Goal: Task Accomplishment & Management: Manage account settings

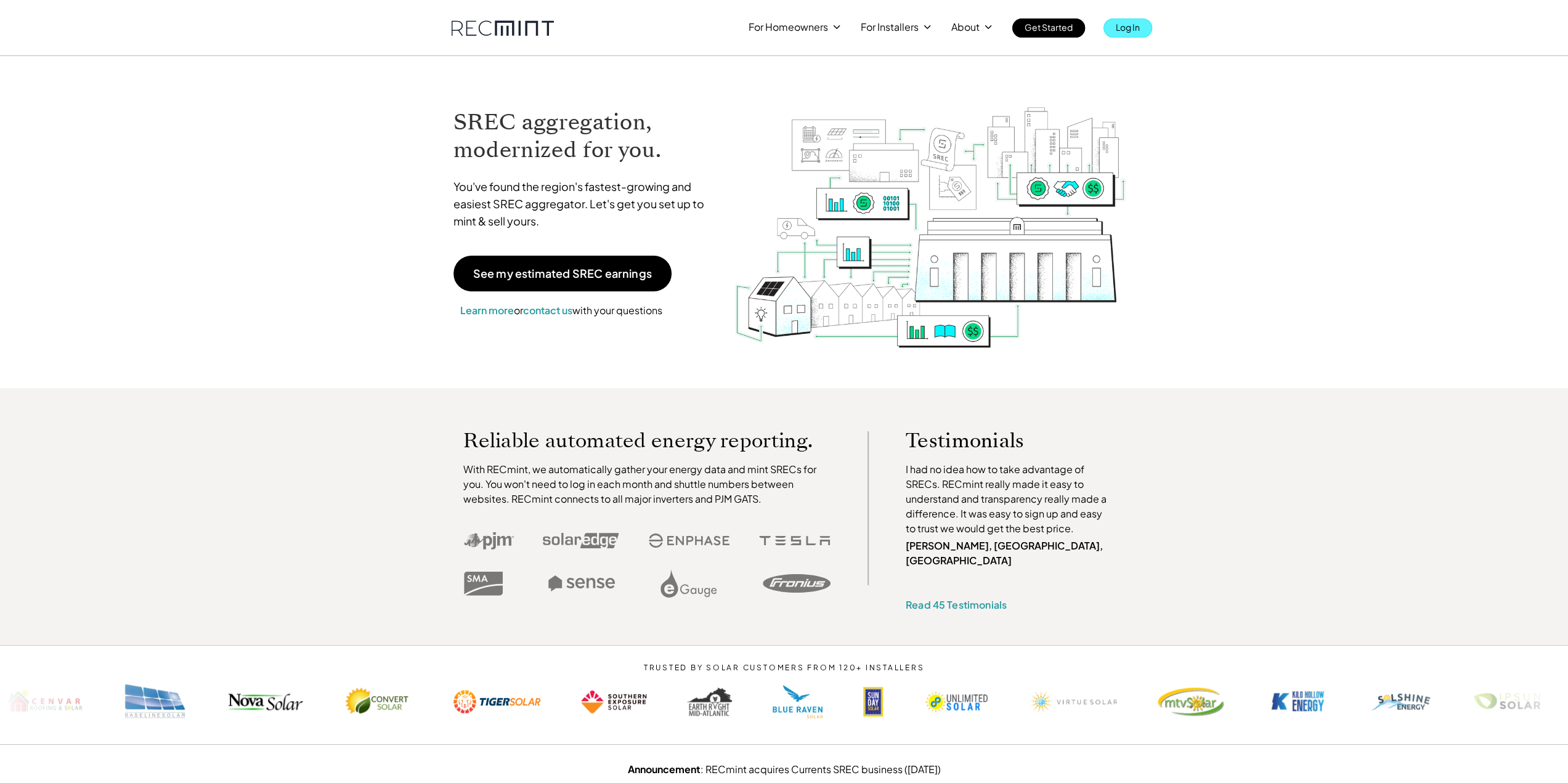
click at [1138, 31] on p "Log In" at bounding box center [1128, 27] width 24 height 17
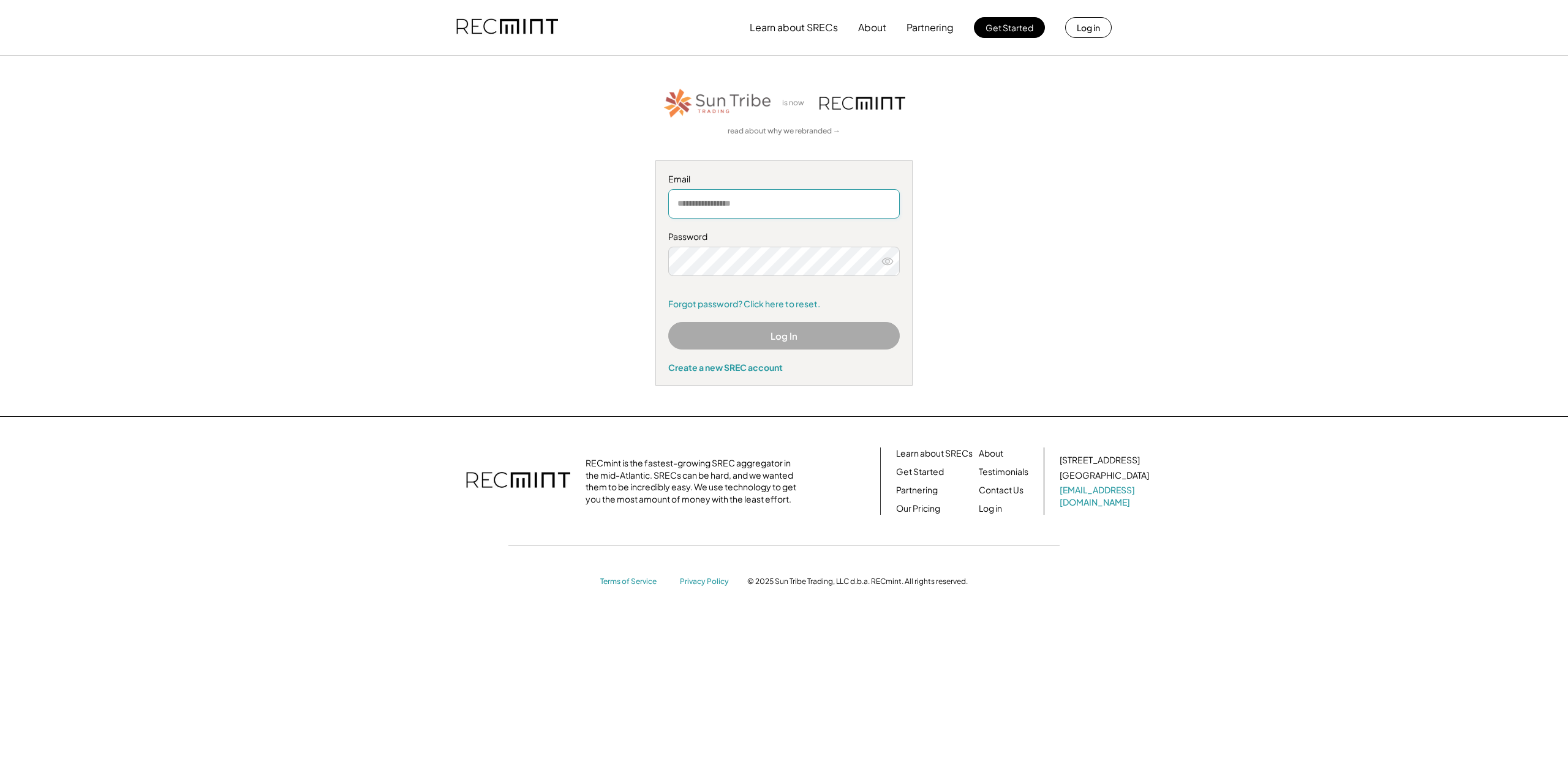
click at [769, 207] on input "email" at bounding box center [784, 204] width 232 height 30
type input "**********"
click at [782, 350] on div "Log In Create a new SREC account" at bounding box center [784, 347] width 232 height 51
click at [795, 331] on button "Log In" at bounding box center [784, 336] width 232 height 28
click at [886, 260] on icon at bounding box center [888, 261] width 13 height 12
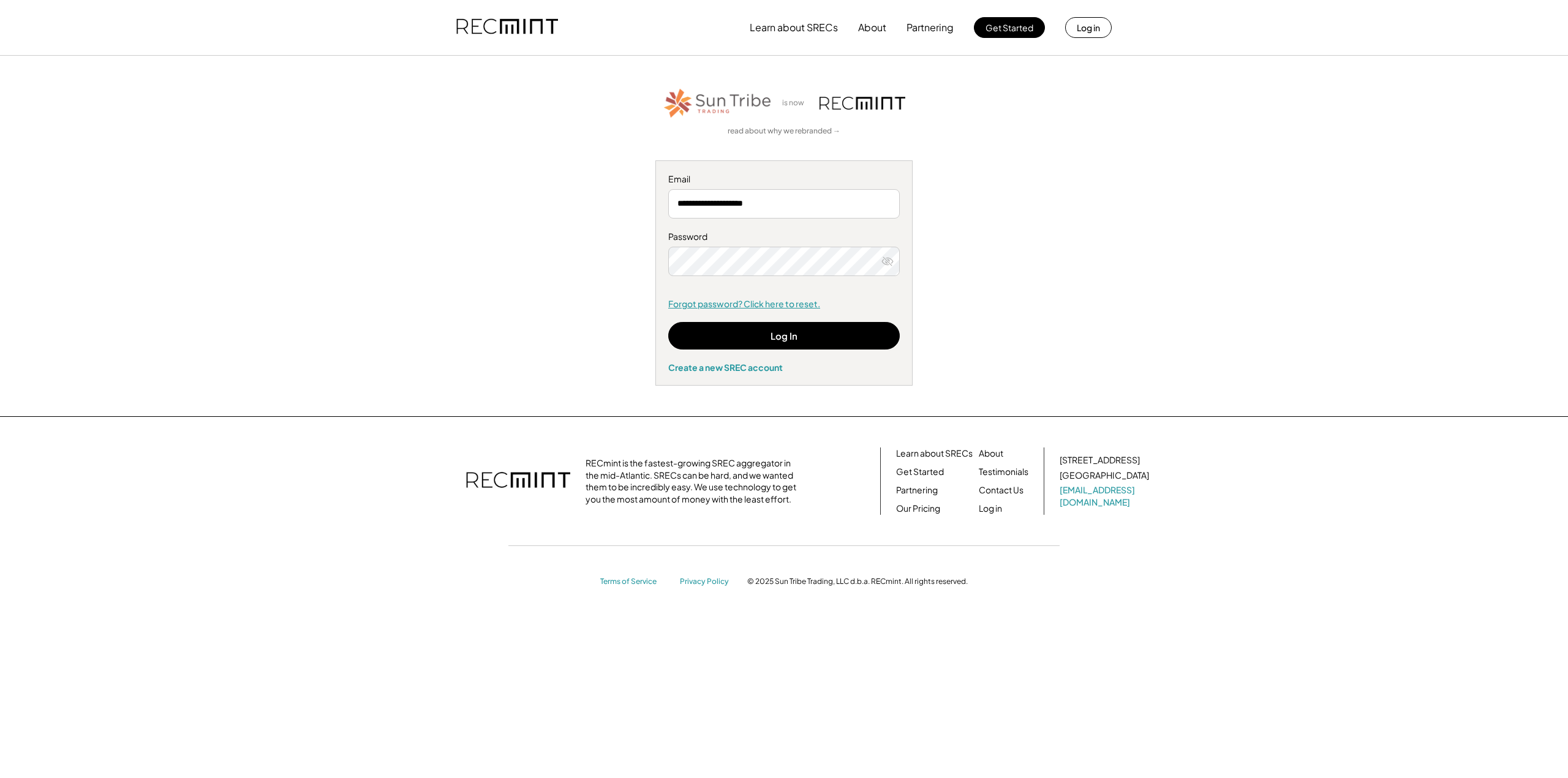
click at [797, 301] on link "Forgot password? Click here to reset." at bounding box center [784, 304] width 232 height 12
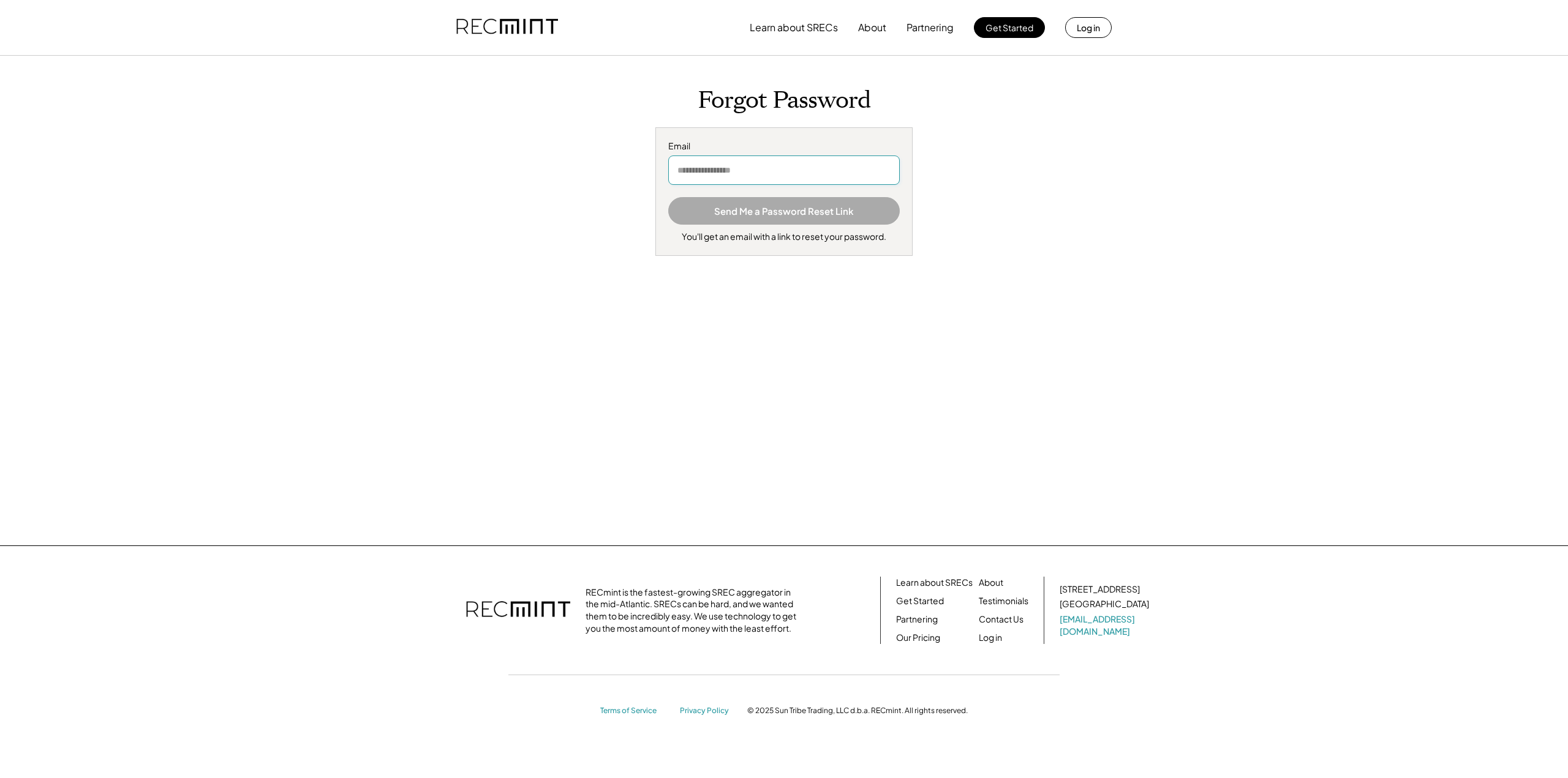
click at [747, 165] on input "email" at bounding box center [784, 170] width 232 height 30
type input "**********"
click at [751, 212] on button "Send Me a Password Reset Link" at bounding box center [784, 211] width 232 height 28
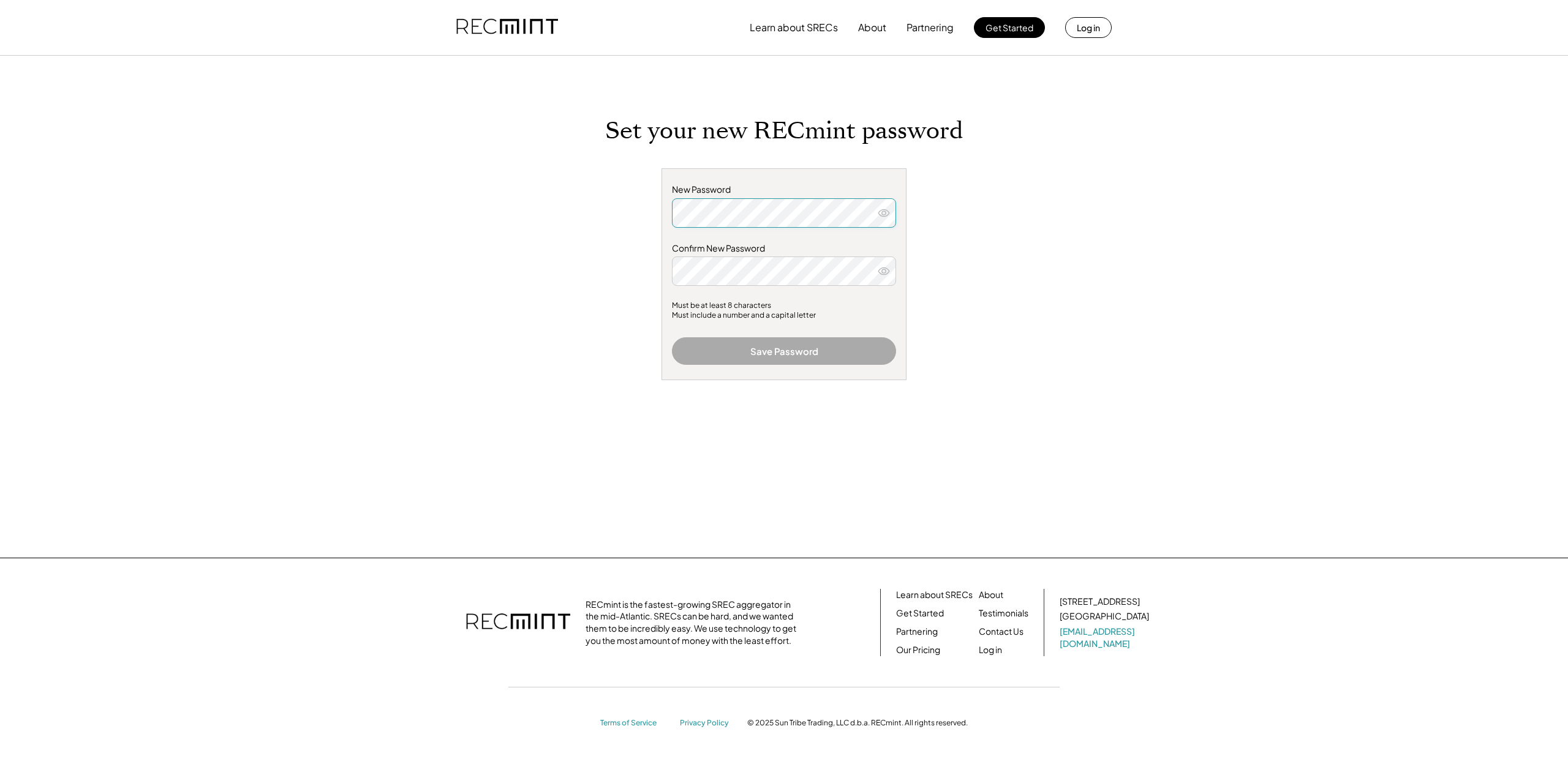
click at [885, 209] on use at bounding box center [884, 212] width 11 height 7
click at [755, 351] on button "Save Password" at bounding box center [784, 351] width 224 height 28
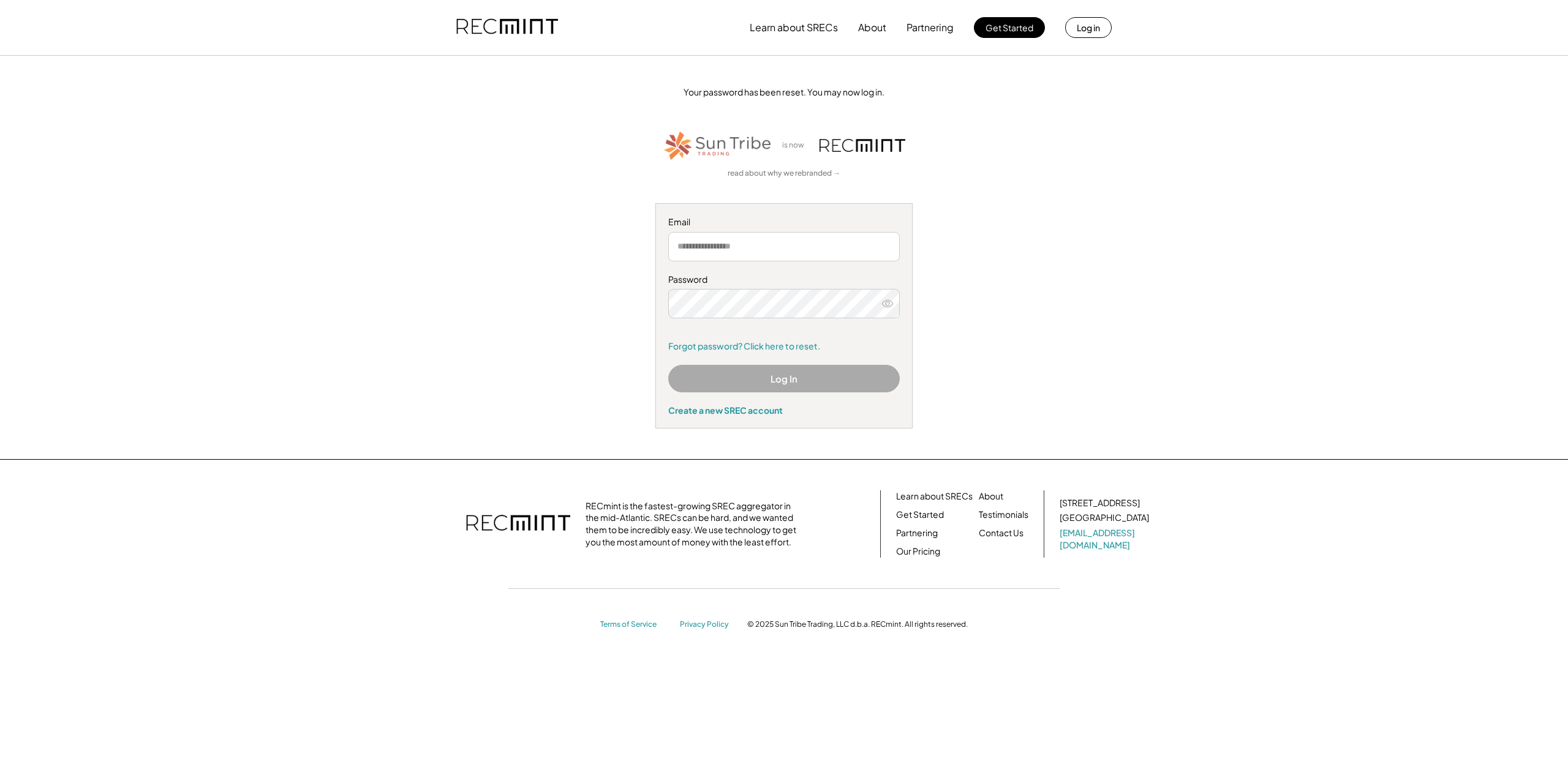
click at [776, 242] on input "email" at bounding box center [784, 247] width 232 height 30
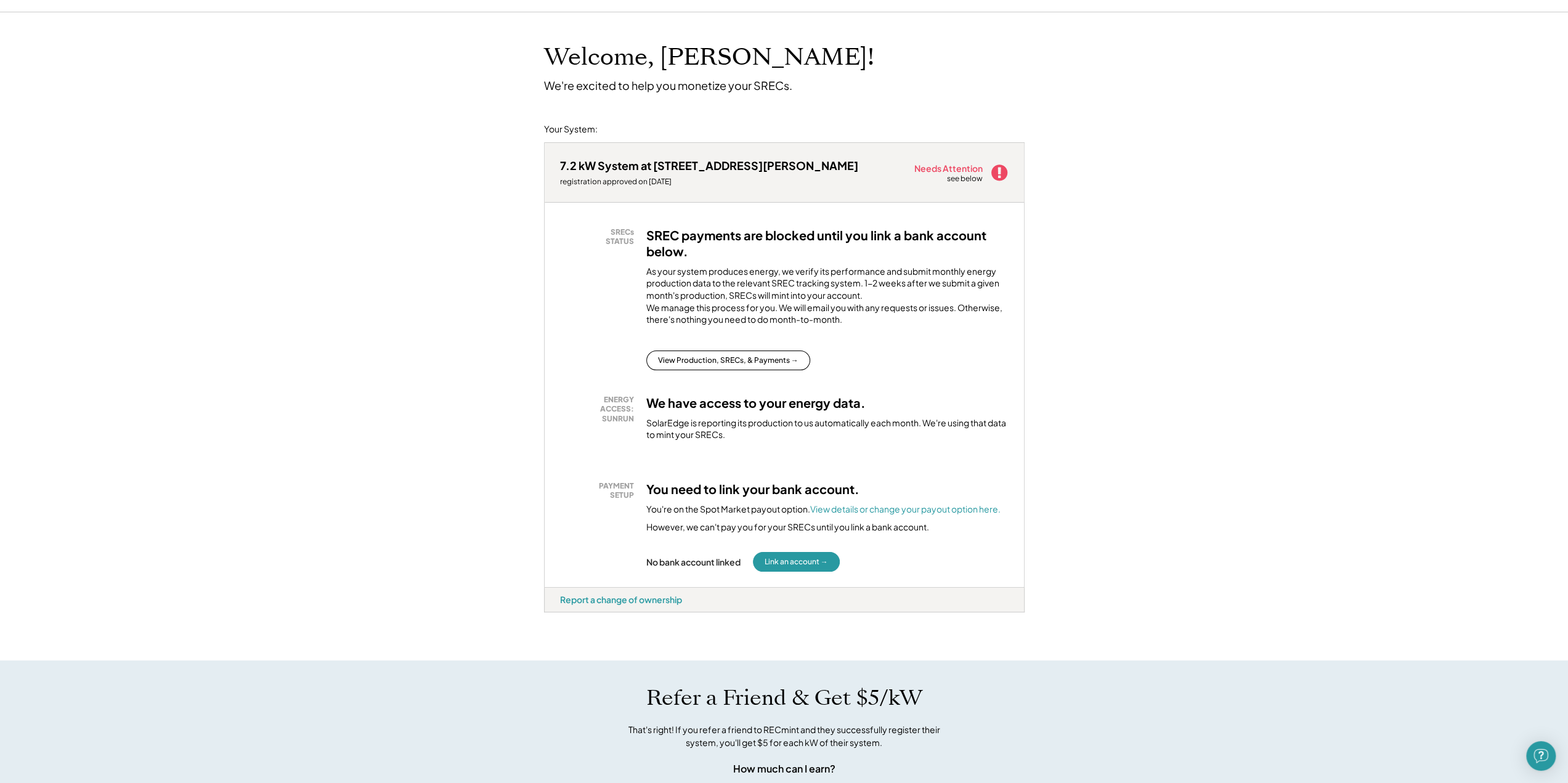
scroll to position [62, 0]
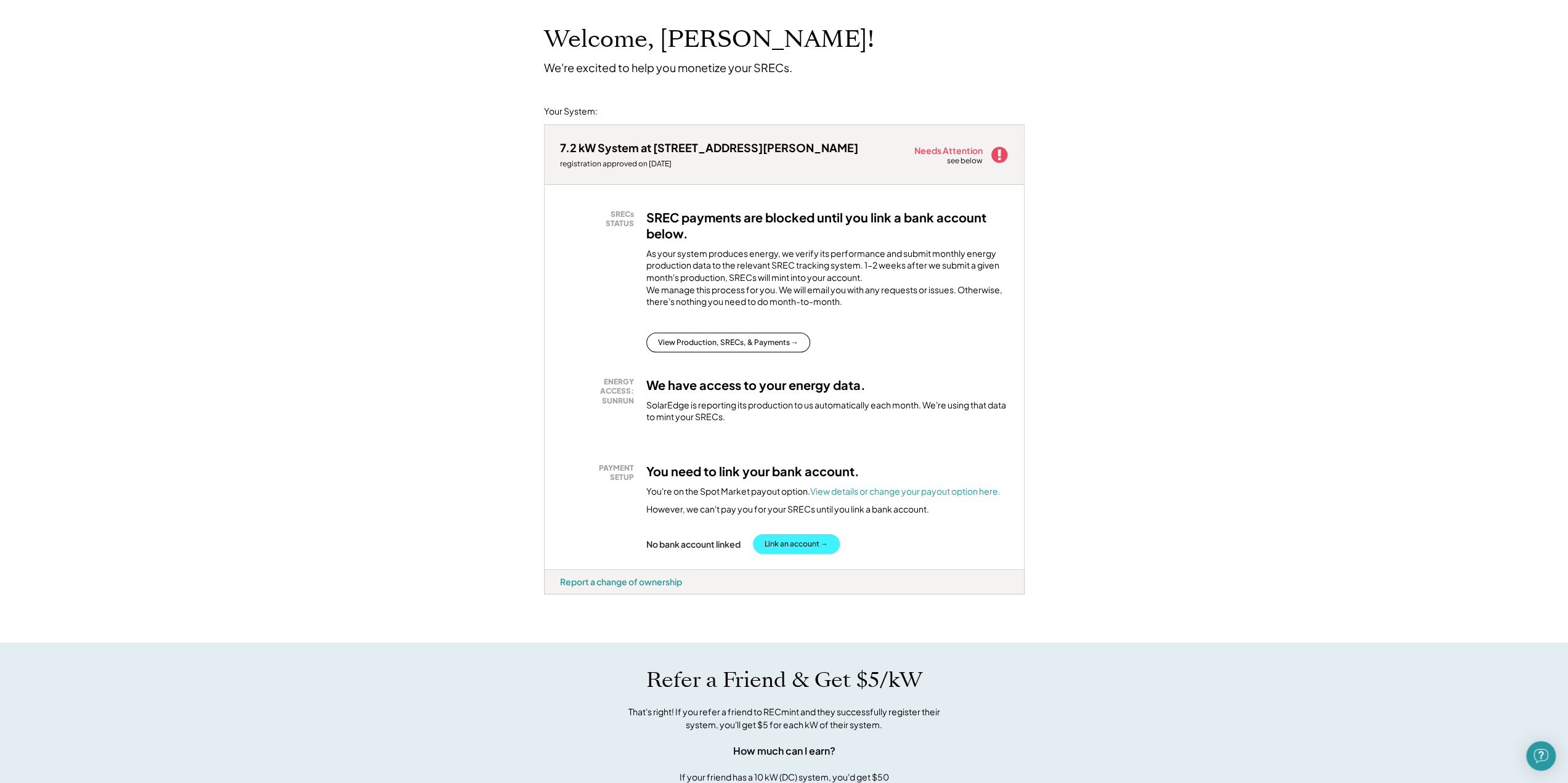
click at [792, 554] on button "Link an account →" at bounding box center [796, 544] width 87 height 20
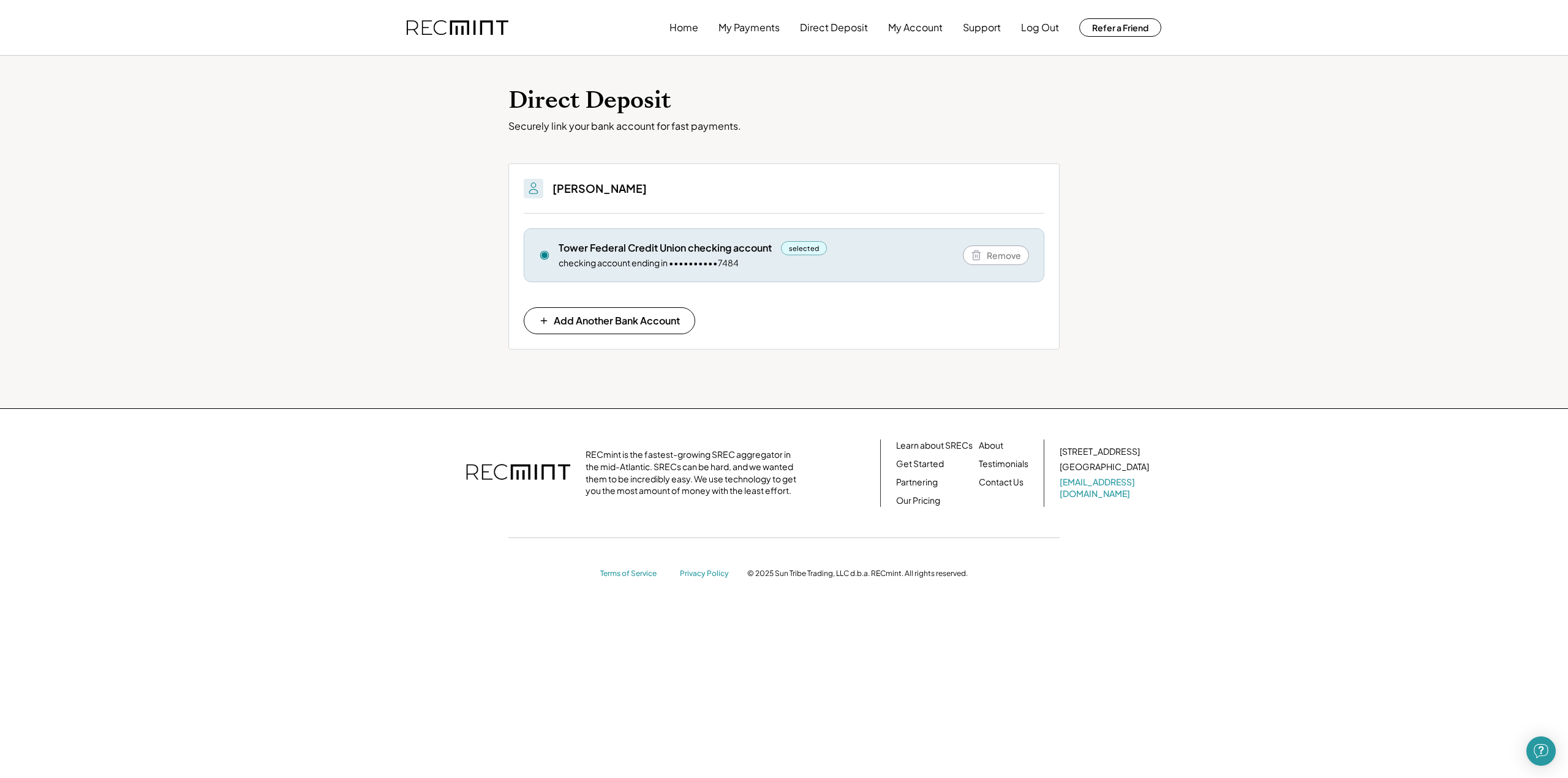
click at [817, 117] on div "Direct Deposit Securely link your bank account for fast payments." at bounding box center [784, 109] width 551 height 47
click at [848, 26] on button "Direct Deposit" at bounding box center [834, 27] width 68 height 24
click at [792, 244] on div "selected" at bounding box center [804, 248] width 46 height 14
click at [638, 255] on div "Tower Federal Credit Union checking account selected checking account ending in…" at bounding box center [756, 255] width 395 height 28
click at [543, 250] on icon at bounding box center [544, 255] width 11 height 11
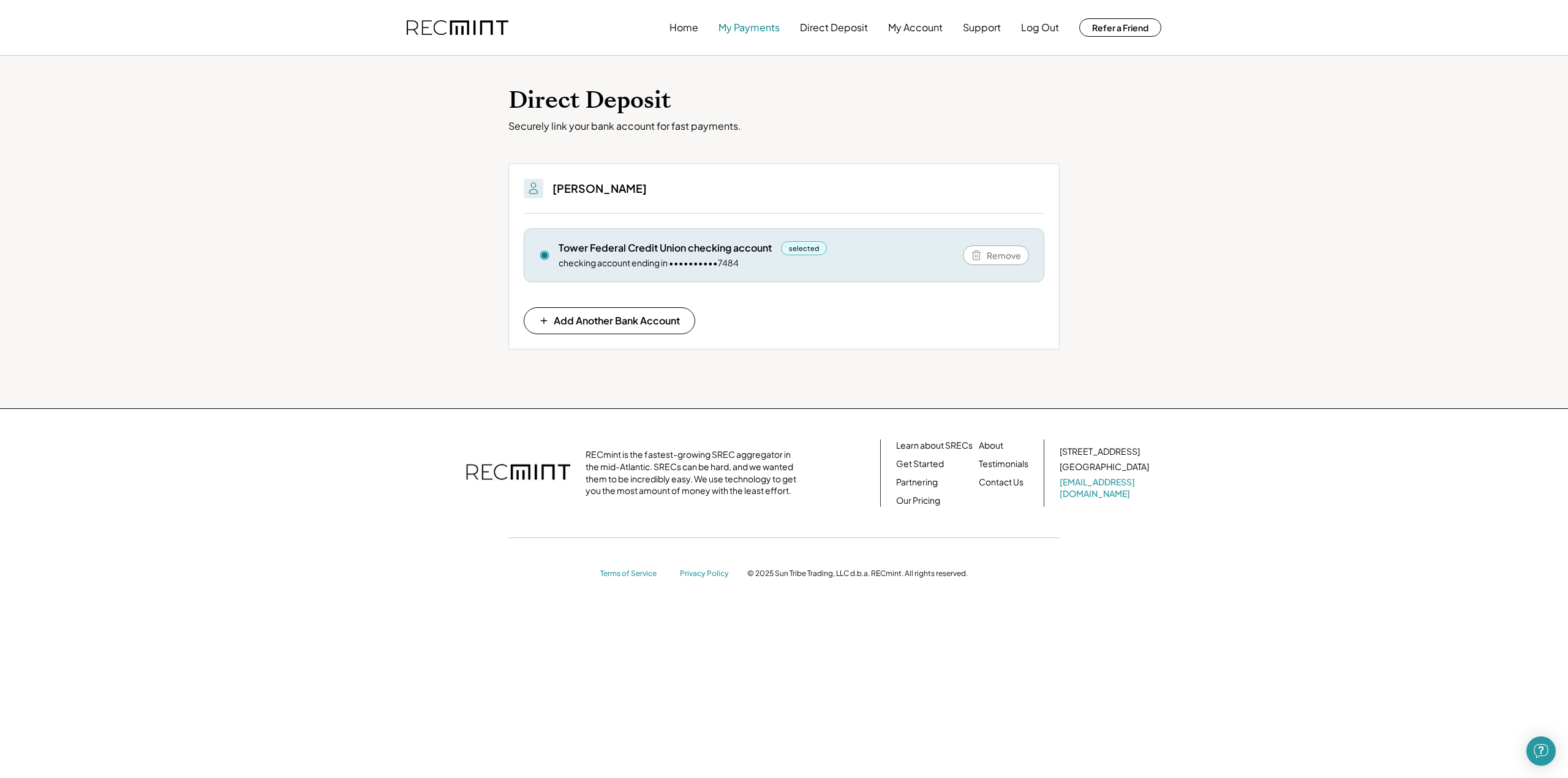
click at [759, 28] on button "My Payments" at bounding box center [749, 27] width 61 height 24
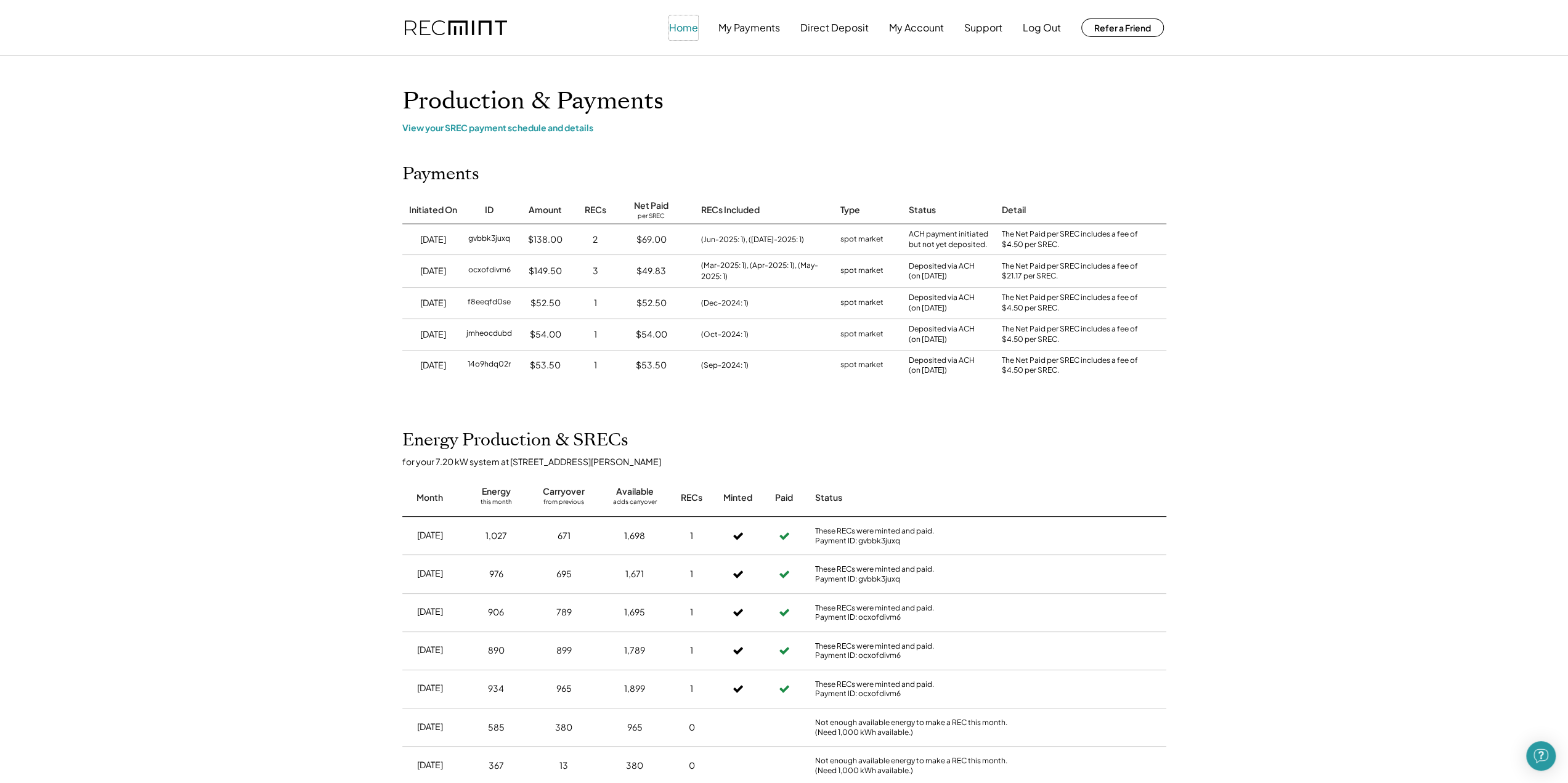
click at [682, 26] on button "Home" at bounding box center [684, 27] width 29 height 24
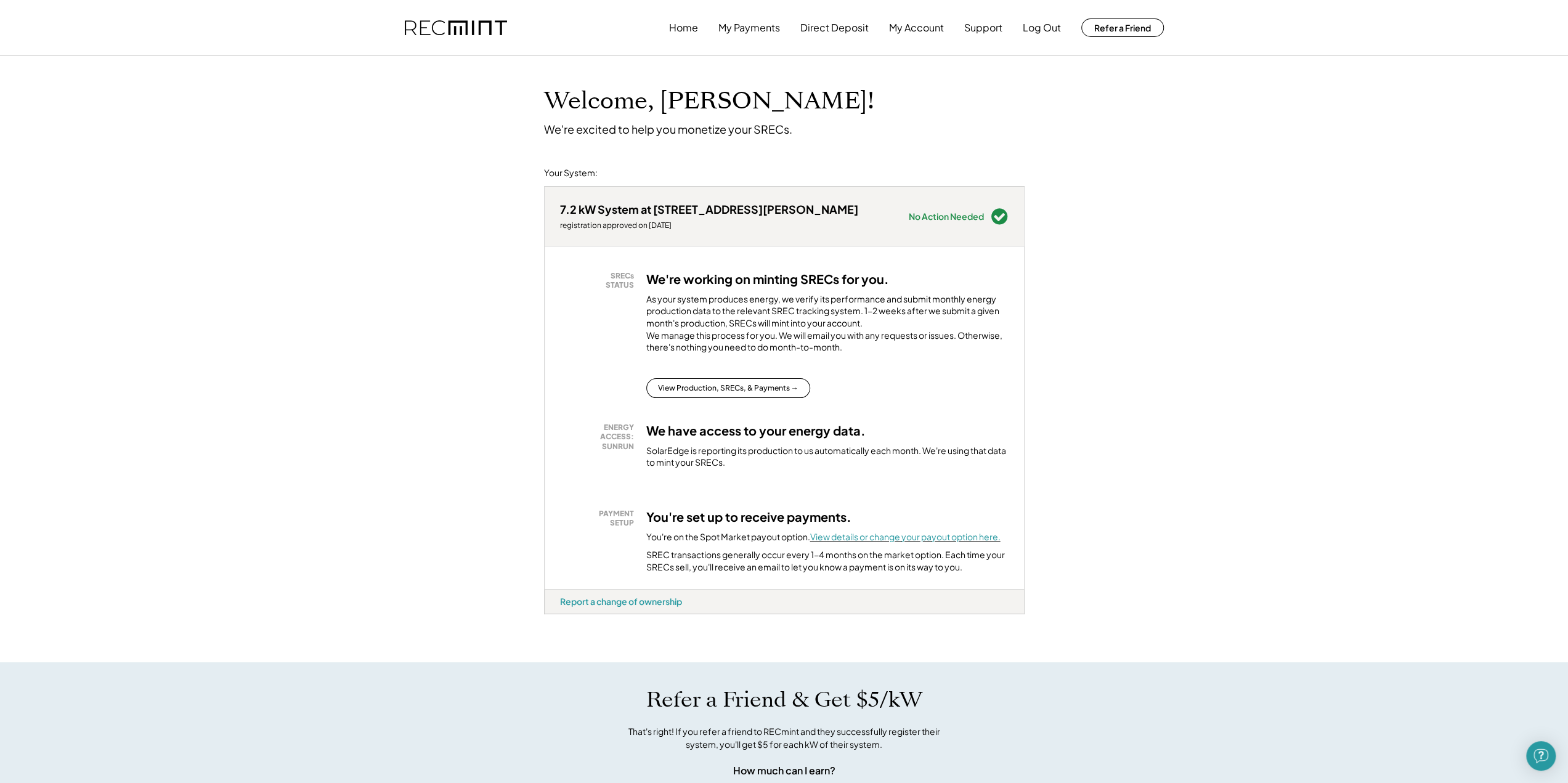
click at [917, 542] on font "View details or change your payout option here." at bounding box center [905, 537] width 191 height 11
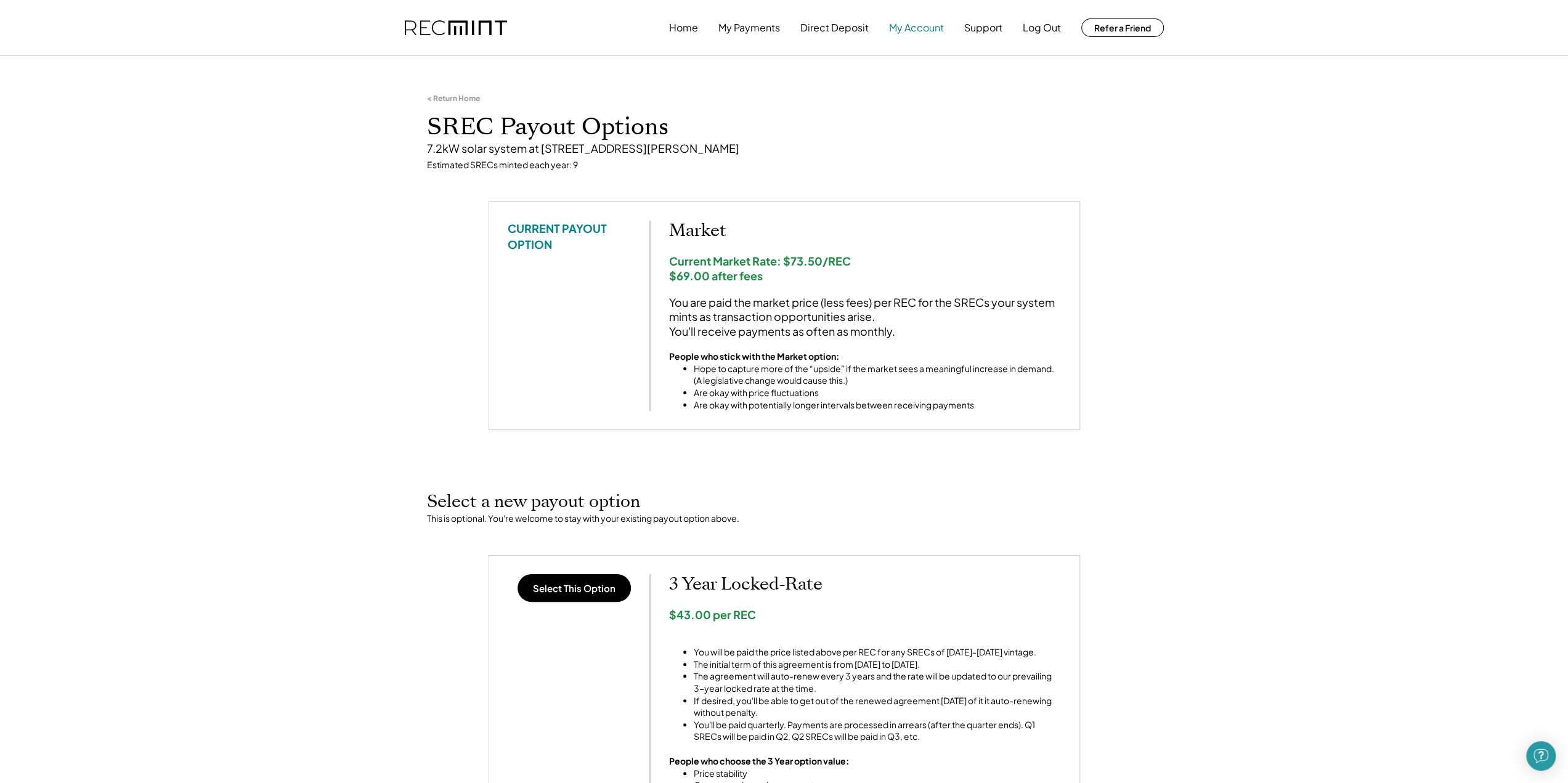
click at [895, 31] on button "My Account" at bounding box center [916, 27] width 55 height 24
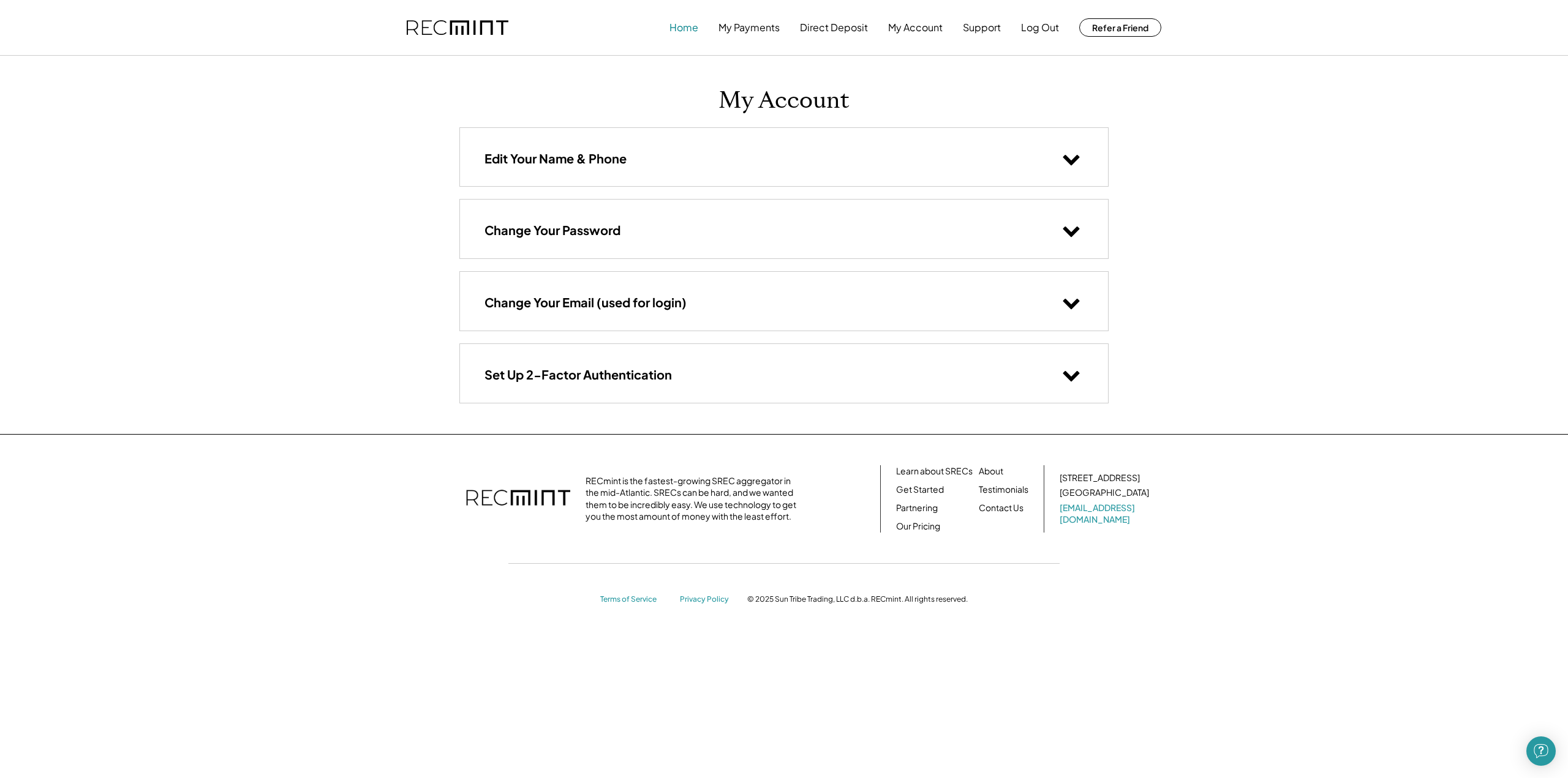
click at [684, 28] on button "Home" at bounding box center [684, 27] width 29 height 24
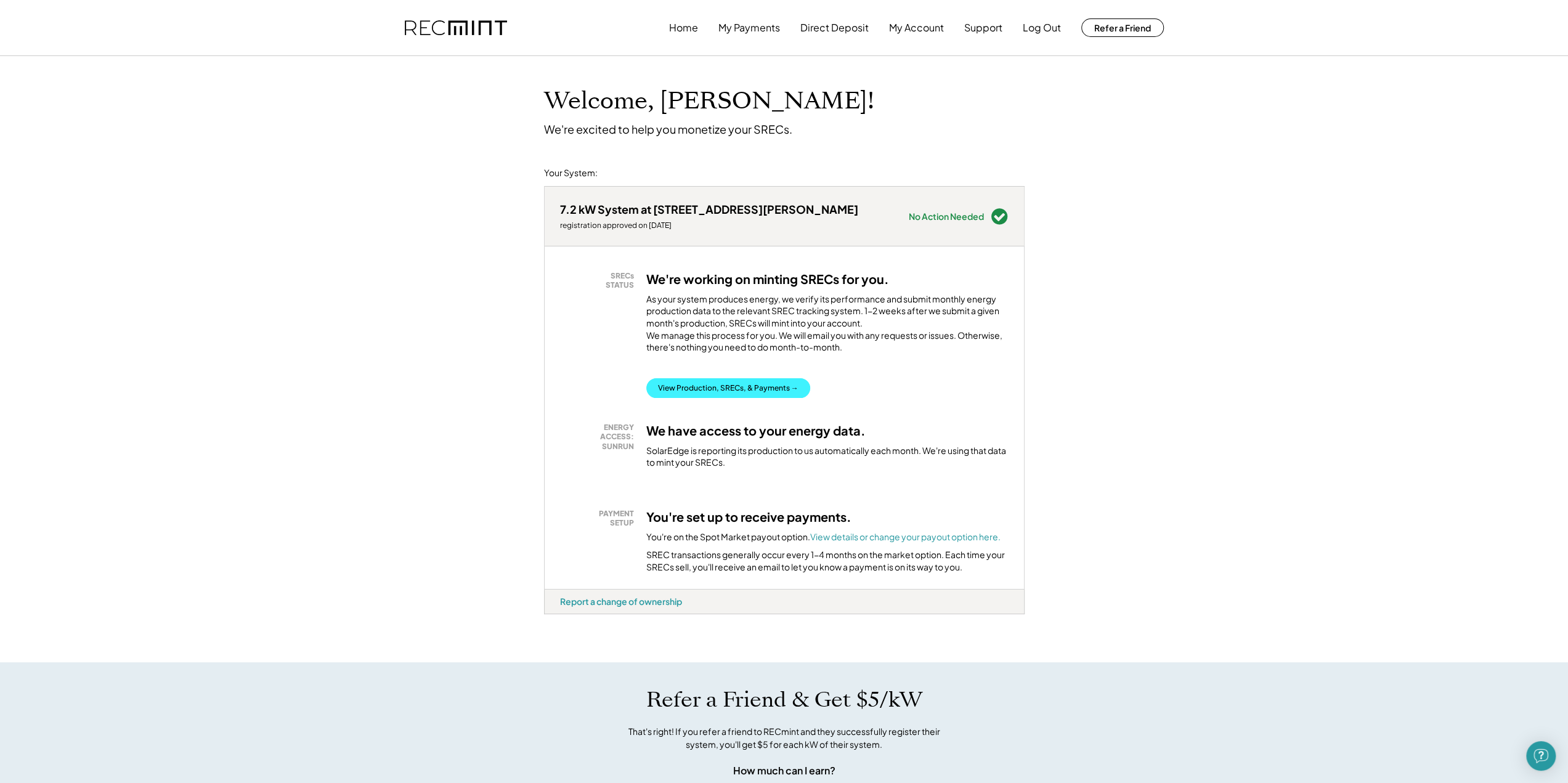
click at [698, 398] on button "View Production, SRECs, & Payments →" at bounding box center [729, 389] width 164 height 20
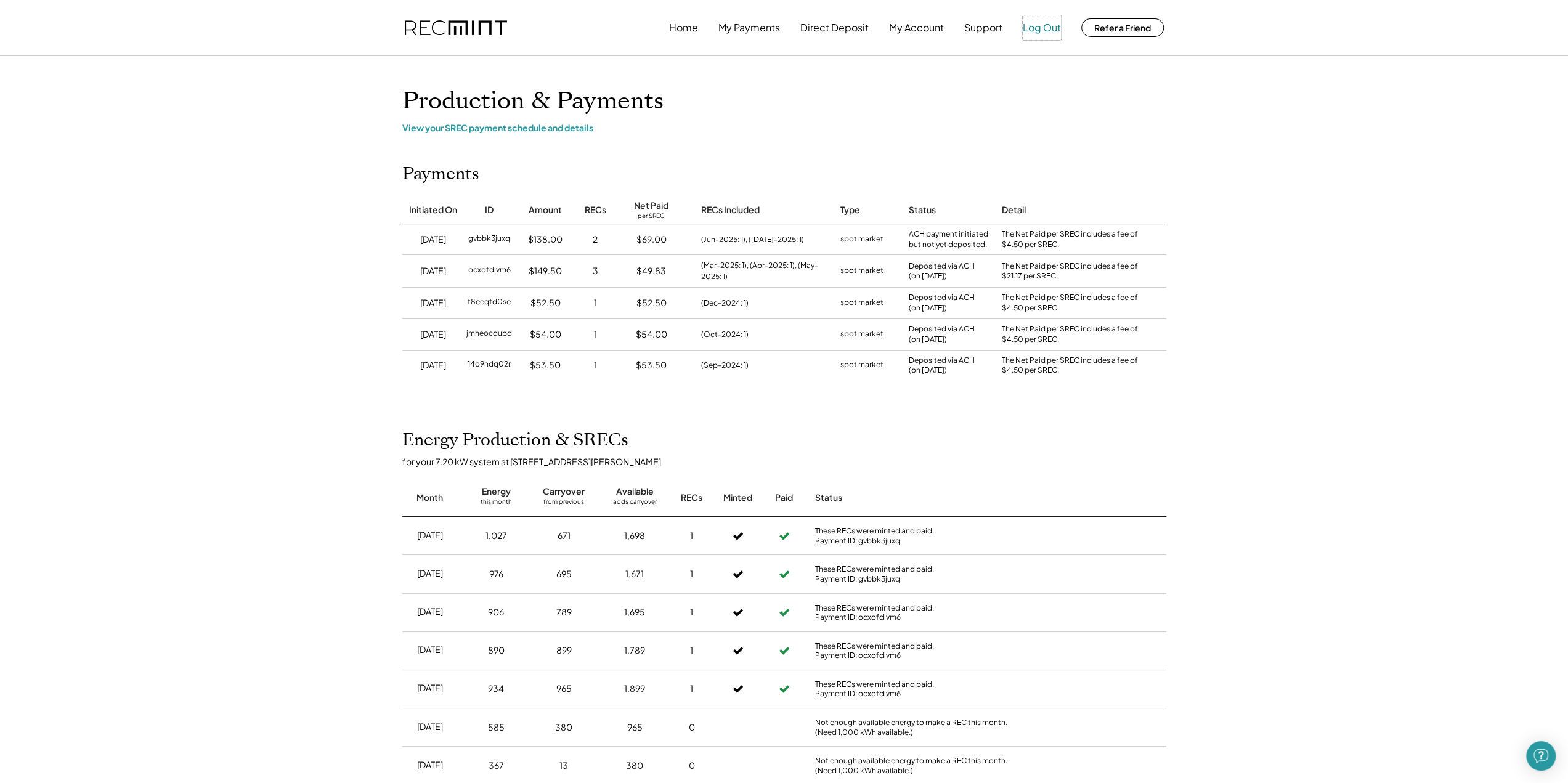
click at [1041, 29] on button "Log Out" at bounding box center [1042, 27] width 38 height 24
